Goal: Information Seeking & Learning: Compare options

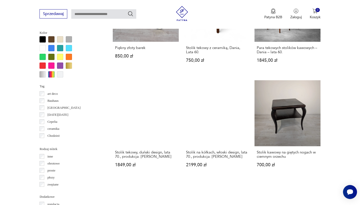
scroll to position [462, 0]
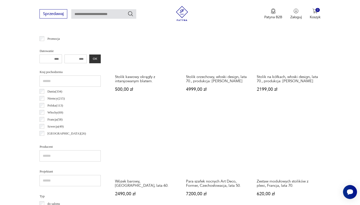
scroll to position [222, 0]
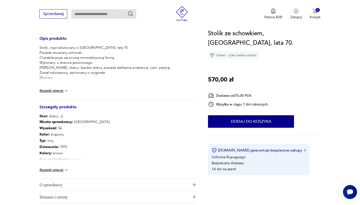
scroll to position [204, 0]
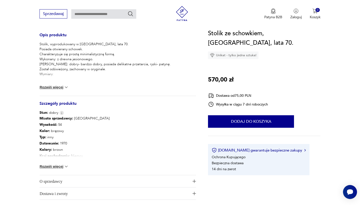
click at [48, 166] on button "Rozwiń więcej" at bounding box center [54, 166] width 29 height 5
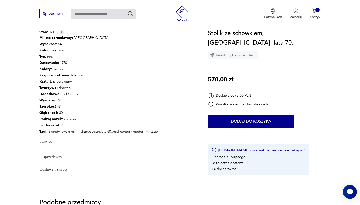
scroll to position [281, 0]
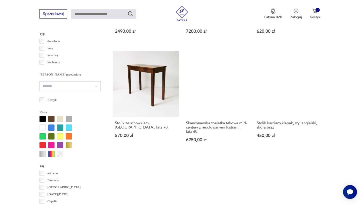
scroll to position [456, 0]
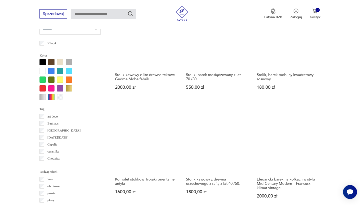
scroll to position [451, 0]
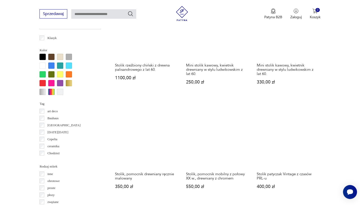
scroll to position [445, 0]
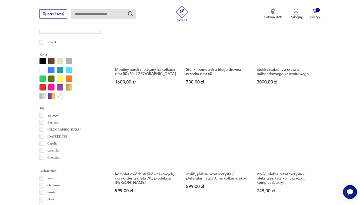
scroll to position [446, 0]
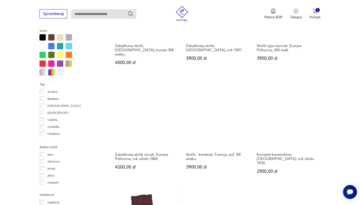
scroll to position [474, 0]
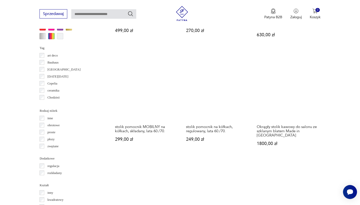
scroll to position [511, 0]
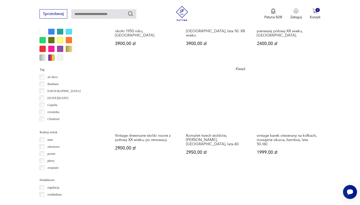
scroll to position [496, 0]
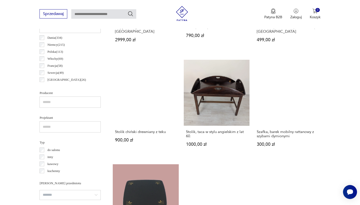
scroll to position [355, 0]
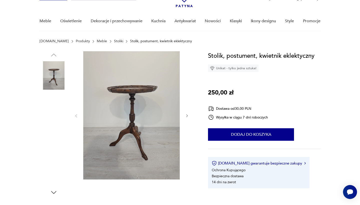
scroll to position [32, 0]
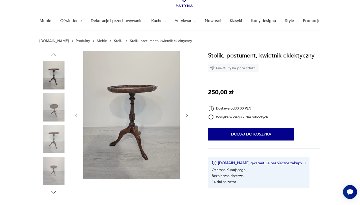
click at [187, 115] on icon "button" at bounding box center [187, 116] width 4 height 4
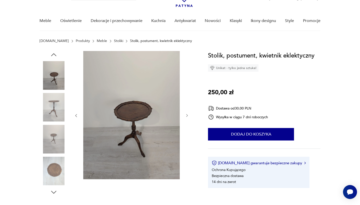
click at [187, 115] on icon "button" at bounding box center [187, 116] width 4 height 4
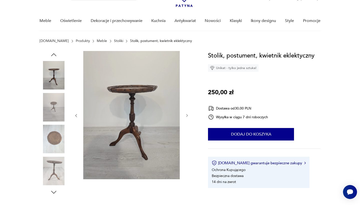
click at [187, 115] on icon "button" at bounding box center [187, 116] width 4 height 4
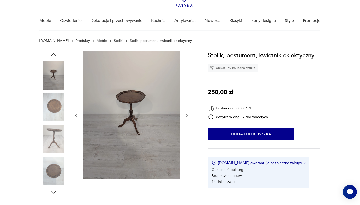
scroll to position [164, 0]
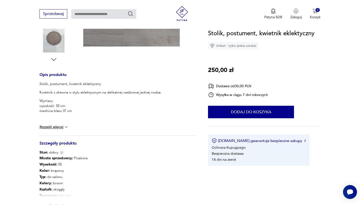
click at [46, 126] on button "Rozwiń więcej" at bounding box center [54, 127] width 29 height 5
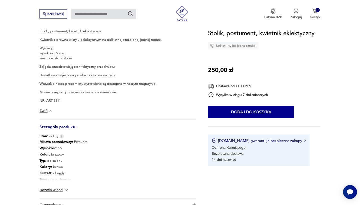
scroll to position [218, 0]
click at [42, 189] on button "Rozwiń więcej" at bounding box center [54, 189] width 29 height 5
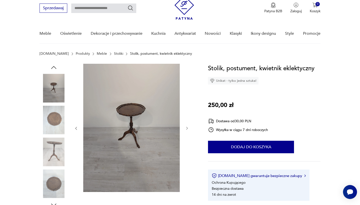
scroll to position [14, 0]
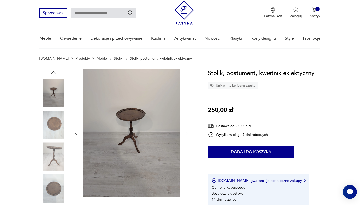
click at [49, 156] on img at bounding box center [54, 157] width 29 height 29
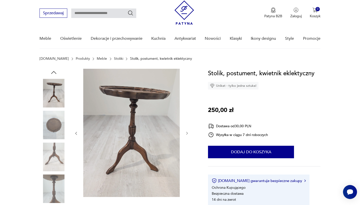
click at [188, 132] on icon "button" at bounding box center [187, 133] width 4 height 4
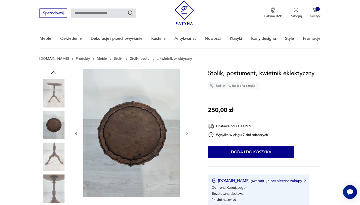
click at [188, 132] on icon "button" at bounding box center [187, 133] width 4 height 4
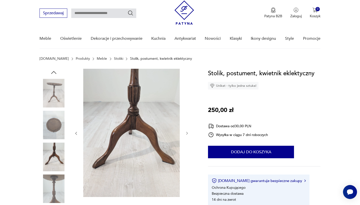
click at [187, 133] on icon "button" at bounding box center [187, 133] width 2 height 3
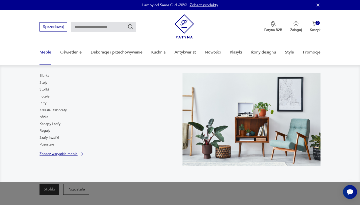
click at [50, 154] on p "Zobacz wszystkie meble" at bounding box center [59, 153] width 38 height 3
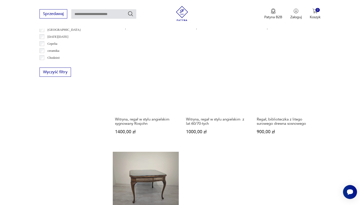
scroll to position [534, 0]
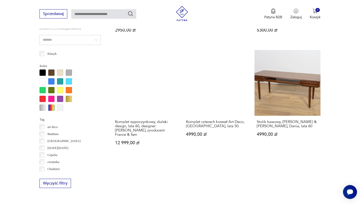
scroll to position [445, 0]
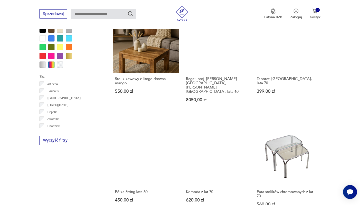
scroll to position [516, 0]
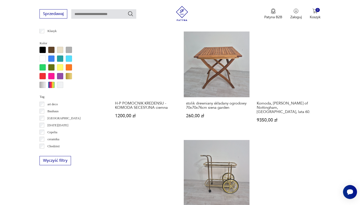
scroll to position [458, 0]
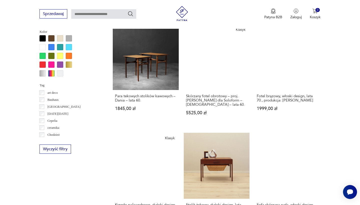
scroll to position [458, 0]
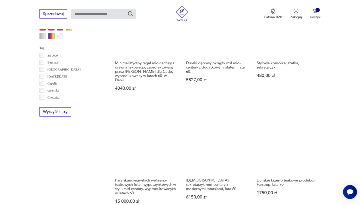
scroll to position [482, 0]
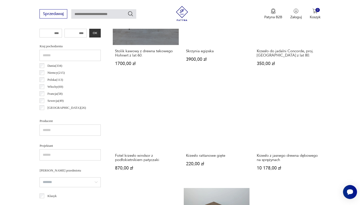
scroll to position [248, 0]
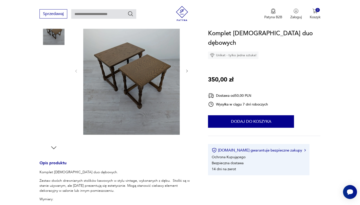
scroll to position [76, 0]
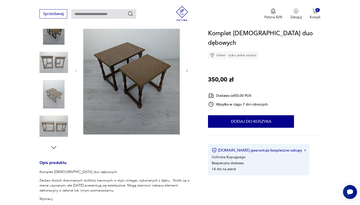
click at [54, 59] on img at bounding box center [54, 62] width 29 height 29
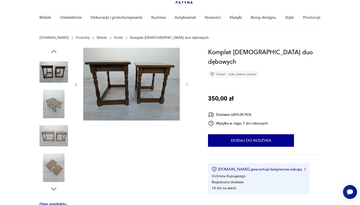
scroll to position [25, 0]
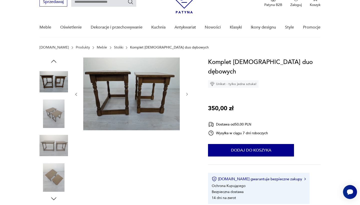
click at [152, 78] on img at bounding box center [131, 94] width 97 height 73
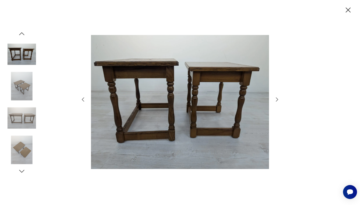
click at [277, 98] on icon "button" at bounding box center [277, 100] width 6 height 6
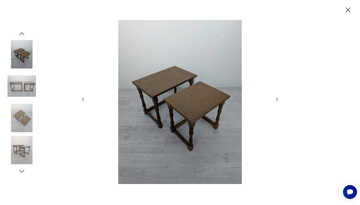
click at [277, 98] on icon "button" at bounding box center [277, 100] width 6 height 6
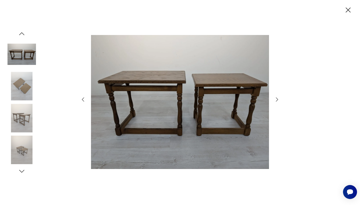
click at [277, 98] on icon "button" at bounding box center [277, 100] width 6 height 6
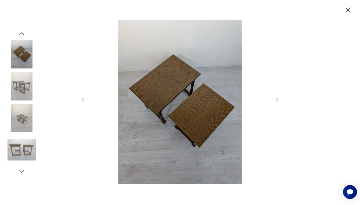
click at [348, 5] on div at bounding box center [180, 102] width 360 height 205
click at [348, 11] on icon "button" at bounding box center [348, 10] width 9 height 9
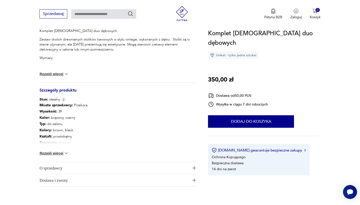
scroll to position [226, 0]
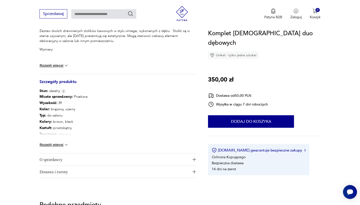
click at [55, 146] on button "Rozwiń więcej" at bounding box center [54, 144] width 29 height 5
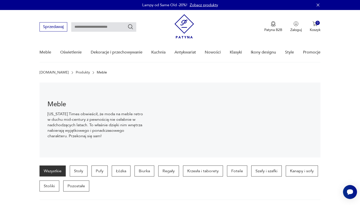
scroll to position [133, 0]
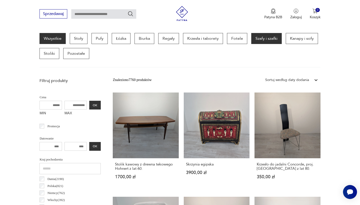
click at [263, 36] on p "Szafy i szafki" at bounding box center [266, 38] width 31 height 11
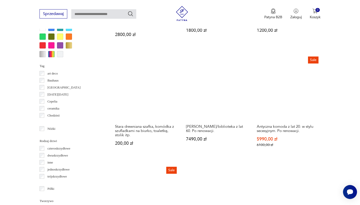
scroll to position [509, 0]
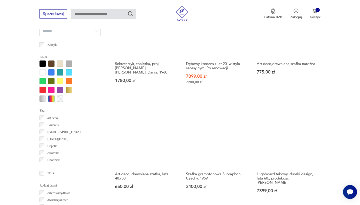
scroll to position [459, 0]
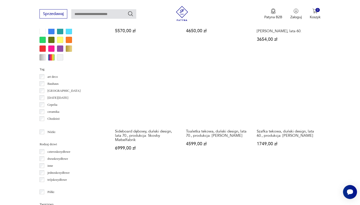
scroll to position [584, 0]
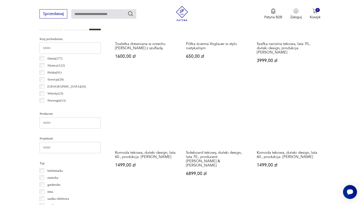
scroll to position [279, 0]
